Goal: Communication & Community: Participate in discussion

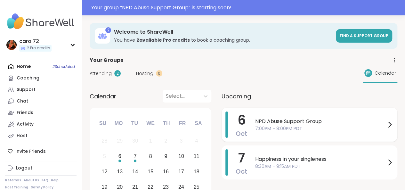
click at [271, 126] on span "7:00PM - 8:00PM PDT" at bounding box center [320, 128] width 131 height 7
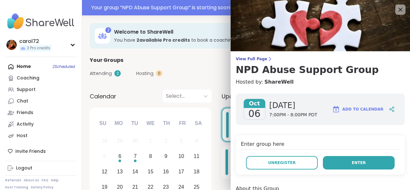
click at [352, 161] on span "Enter" at bounding box center [359, 163] width 14 height 6
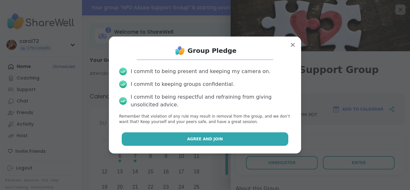
click at [252, 138] on button "Agree and Join" at bounding box center [205, 138] width 167 height 13
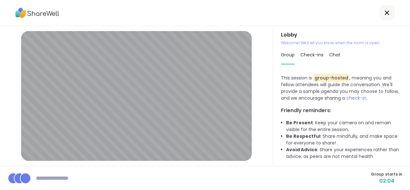
scroll to position [18, 0]
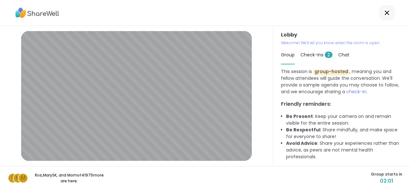
click at [314, 53] on span "Check-ins 2" at bounding box center [316, 55] width 32 height 6
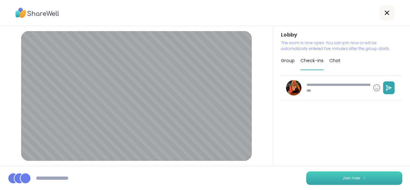
click at [372, 173] on button "Join now" at bounding box center [354, 177] width 96 height 13
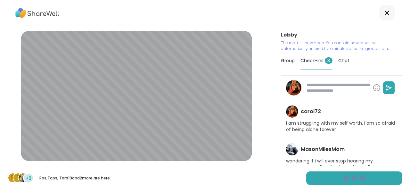
type textarea "*"
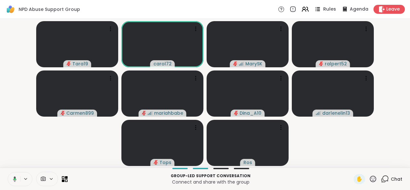
click at [323, 9] on span "Rules" at bounding box center [329, 9] width 13 height 7
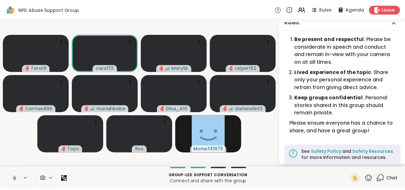
scroll to position [13, 0]
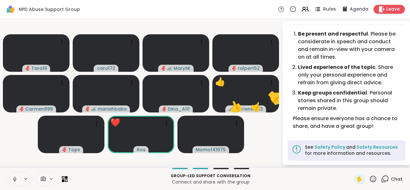
click at [323, 7] on span "Rules" at bounding box center [329, 9] width 13 height 7
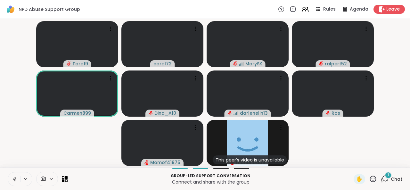
click at [17, 178] on icon at bounding box center [15, 179] width 6 height 6
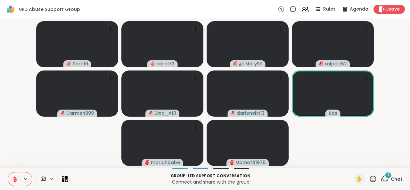
click at [12, 178] on icon at bounding box center [15, 179] width 6 height 6
click at [356, 178] on span "✋" at bounding box center [359, 179] width 6 height 8
click at [15, 175] on button at bounding box center [14, 178] width 12 height 13
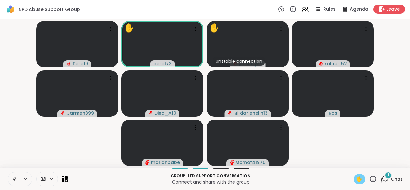
click at [356, 178] on span "✋" at bounding box center [359, 179] width 6 height 8
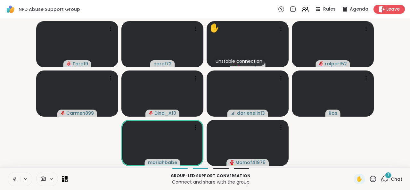
click at [17, 179] on icon at bounding box center [15, 179] width 6 height 6
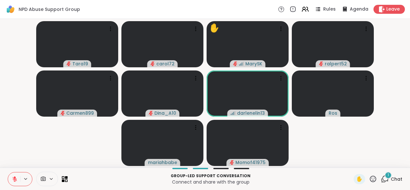
click at [0, 164] on div "Tara19 carol72 ✋ MarySK ralpert52 Carmen899 Dina_A10 darlenelin13 [PERSON_NAME]…" at bounding box center [205, 93] width 410 height 149
click at [14, 179] on icon at bounding box center [14, 179] width 4 height 4
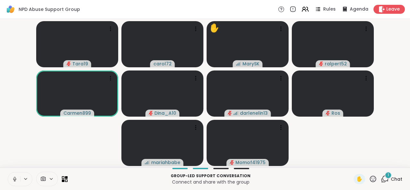
click at [11, 177] on button at bounding box center [14, 178] width 12 height 13
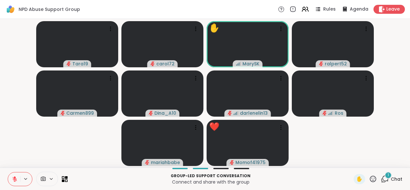
click at [369, 178] on icon at bounding box center [373, 179] width 8 height 8
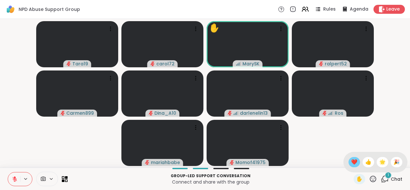
click at [351, 161] on span "❤️" at bounding box center [354, 162] width 6 height 8
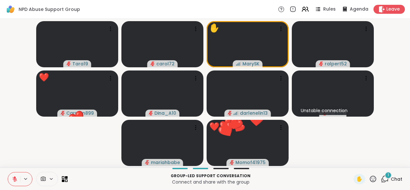
click at [14, 178] on icon at bounding box center [14, 179] width 4 height 4
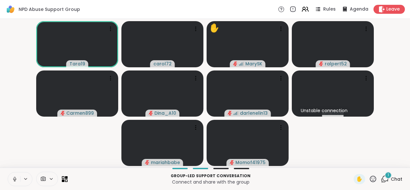
click at [16, 179] on icon at bounding box center [15, 179] width 6 height 6
click at [14, 178] on icon at bounding box center [15, 179] width 6 height 6
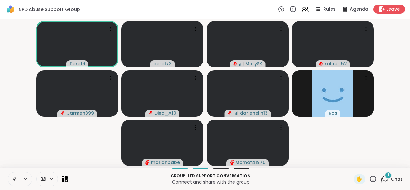
click at [14, 178] on icon at bounding box center [15, 179] width 6 height 6
click at [13, 178] on icon at bounding box center [15, 179] width 6 height 6
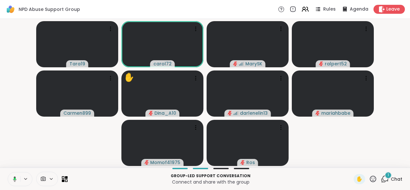
click at [13, 178] on icon at bounding box center [15, 178] width 4 height 5
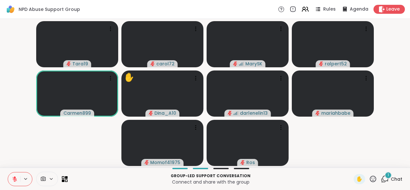
click at [15, 177] on icon at bounding box center [15, 177] width 2 height 3
click at [16, 178] on icon at bounding box center [15, 179] width 6 height 6
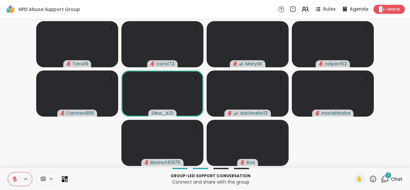
click at [16, 178] on icon at bounding box center [15, 179] width 6 height 6
click at [14, 178] on icon at bounding box center [15, 179] width 6 height 6
click at [356, 175] on span "✋" at bounding box center [359, 179] width 6 height 8
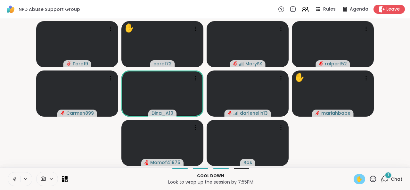
click at [14, 178] on icon at bounding box center [15, 179] width 6 height 6
click at [15, 180] on icon at bounding box center [14, 179] width 4 height 4
click at [353, 181] on div "✋" at bounding box center [359, 179] width 12 height 10
click at [13, 177] on icon at bounding box center [15, 179] width 6 height 6
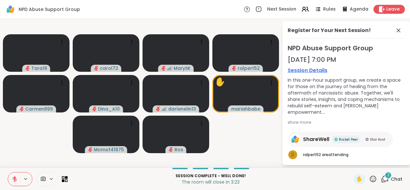
click at [369, 181] on icon at bounding box center [373, 179] width 8 height 8
click at [351, 158] on span "❤️" at bounding box center [354, 162] width 6 height 8
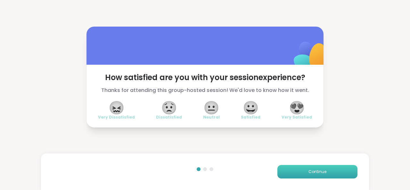
click at [313, 171] on span "Continue" at bounding box center [317, 172] width 18 height 6
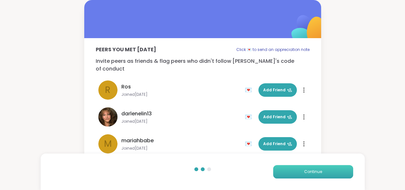
click at [313, 171] on span "Continue" at bounding box center [313, 172] width 18 height 6
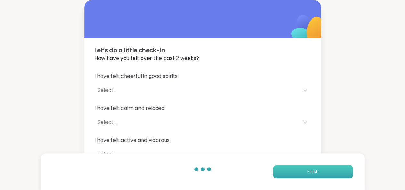
click at [313, 171] on span "Finish" at bounding box center [312, 172] width 11 height 6
